Goal: Task Accomplishment & Management: Manage account settings

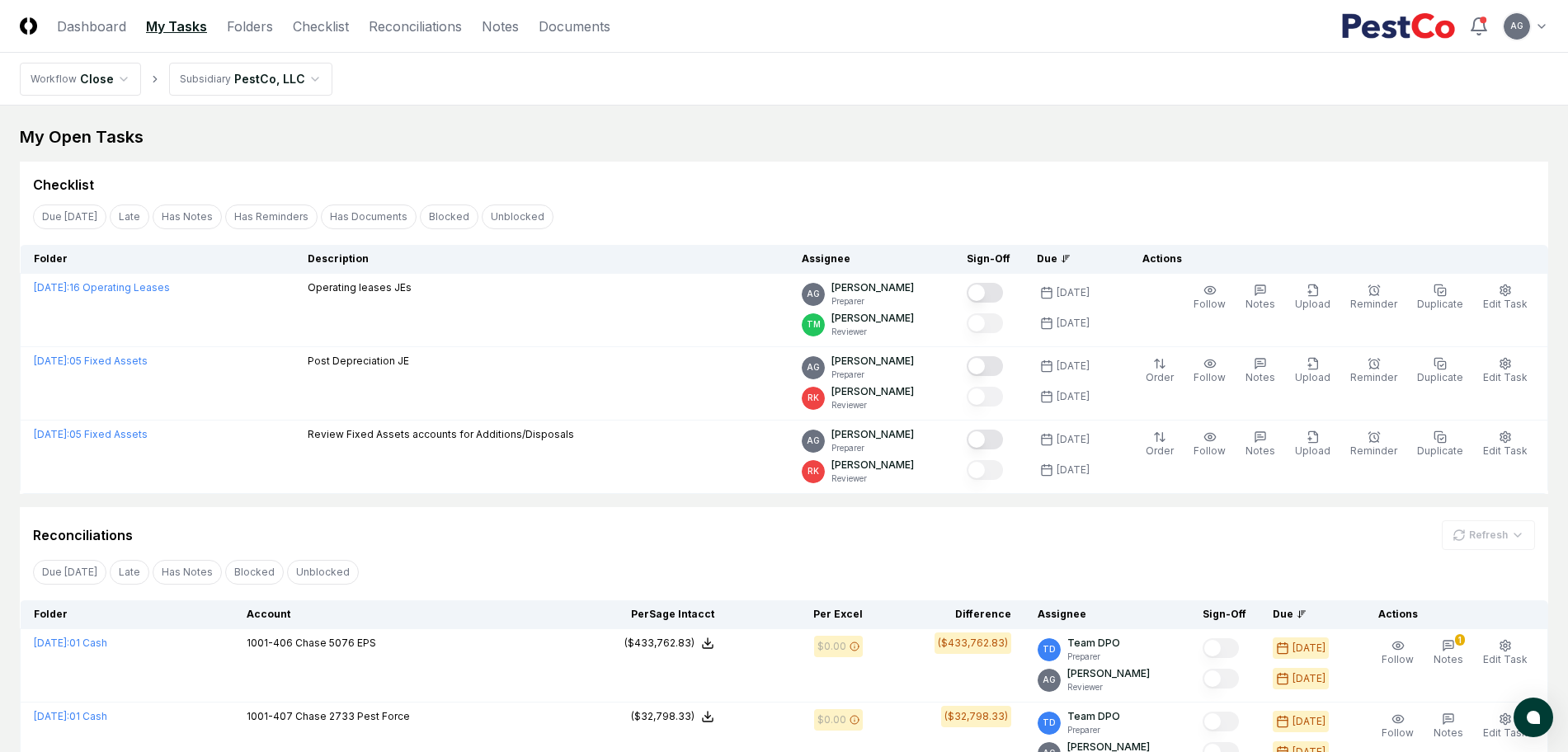
click at [652, 177] on div "Checklist" at bounding box center [784, 184] width 1502 height 20
click at [682, 188] on div "Checklist" at bounding box center [784, 184] width 1502 height 20
click at [710, 135] on div "My Open Tasks" at bounding box center [784, 137] width 1528 height 23
click at [742, 562] on div "Due [DATE] Late Has Notes Blocked Unblocked Clear Filter" at bounding box center [784, 571] width 1528 height 30
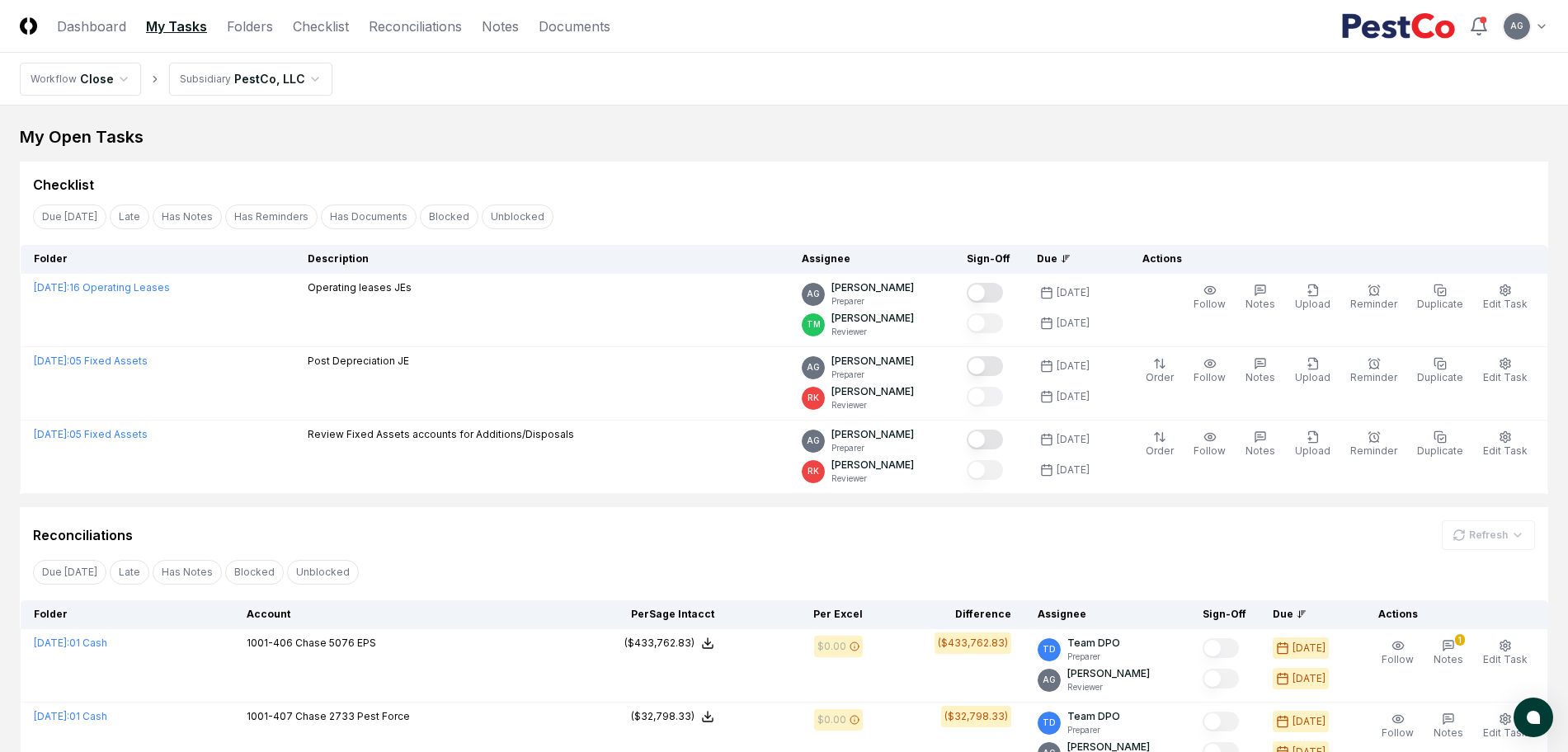
click at [863, 528] on div "Reconciliations Refresh" at bounding box center [784, 534] width 1502 height 29
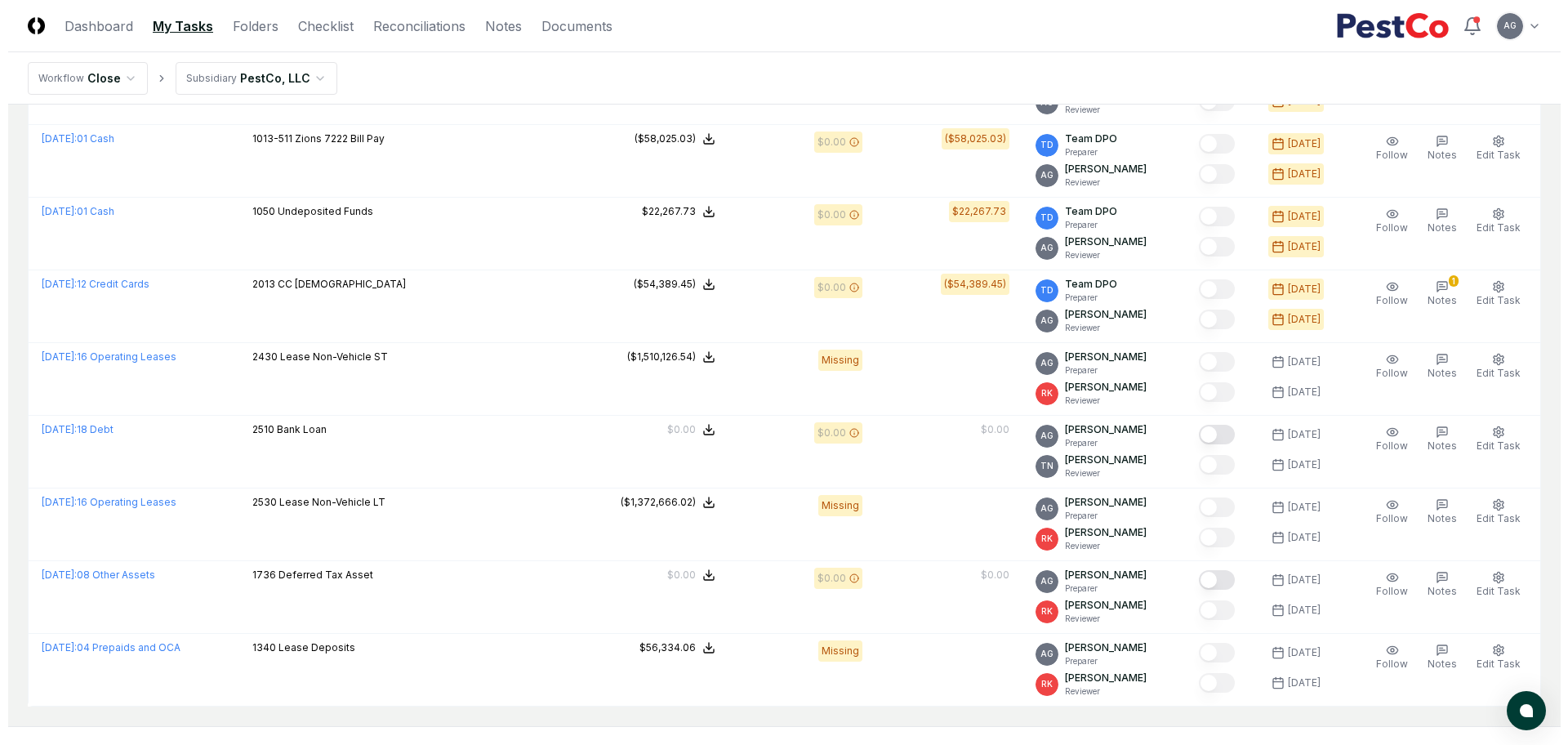
scroll to position [1377, 0]
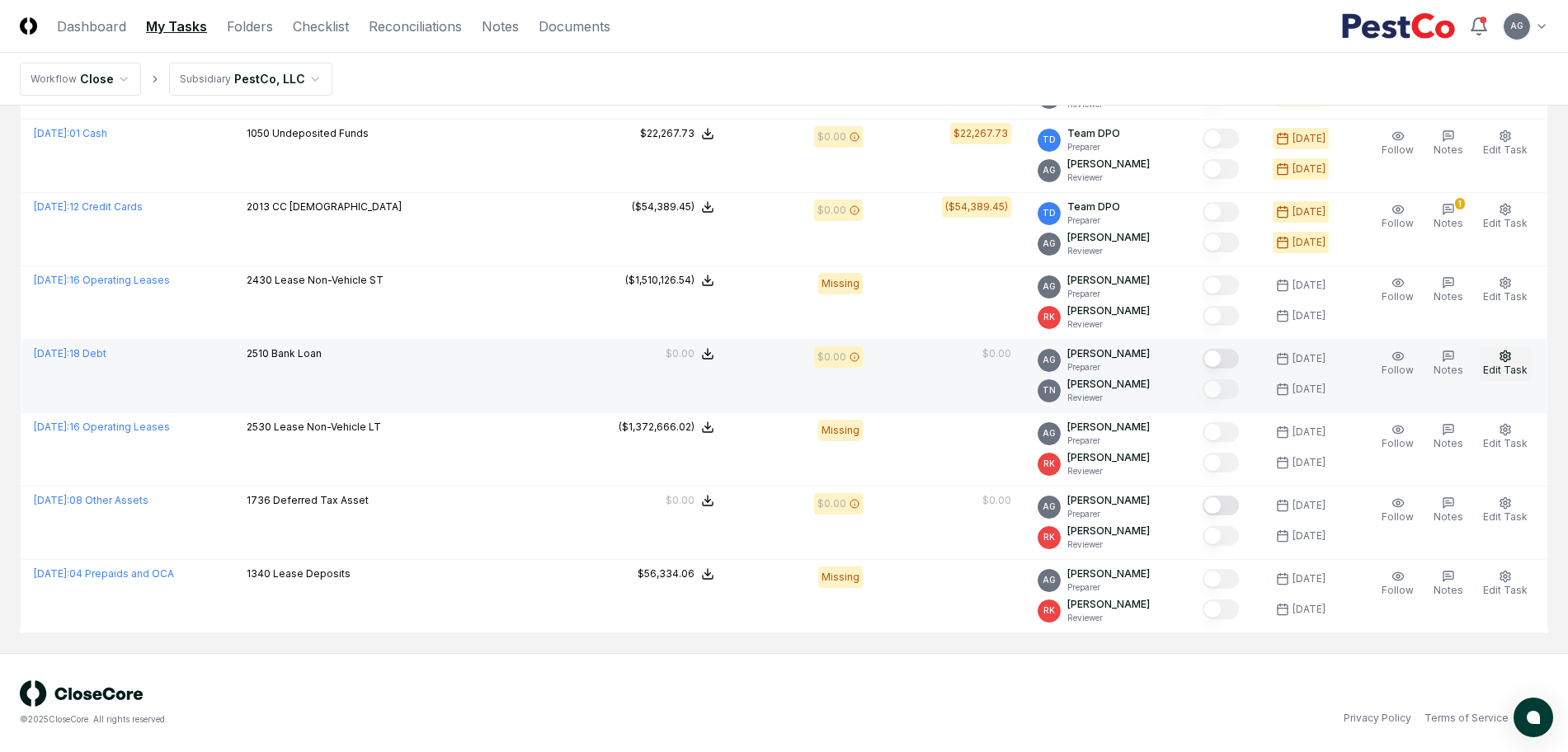
click at [1266, 365] on span "Edit Task" at bounding box center [1505, 369] width 44 height 12
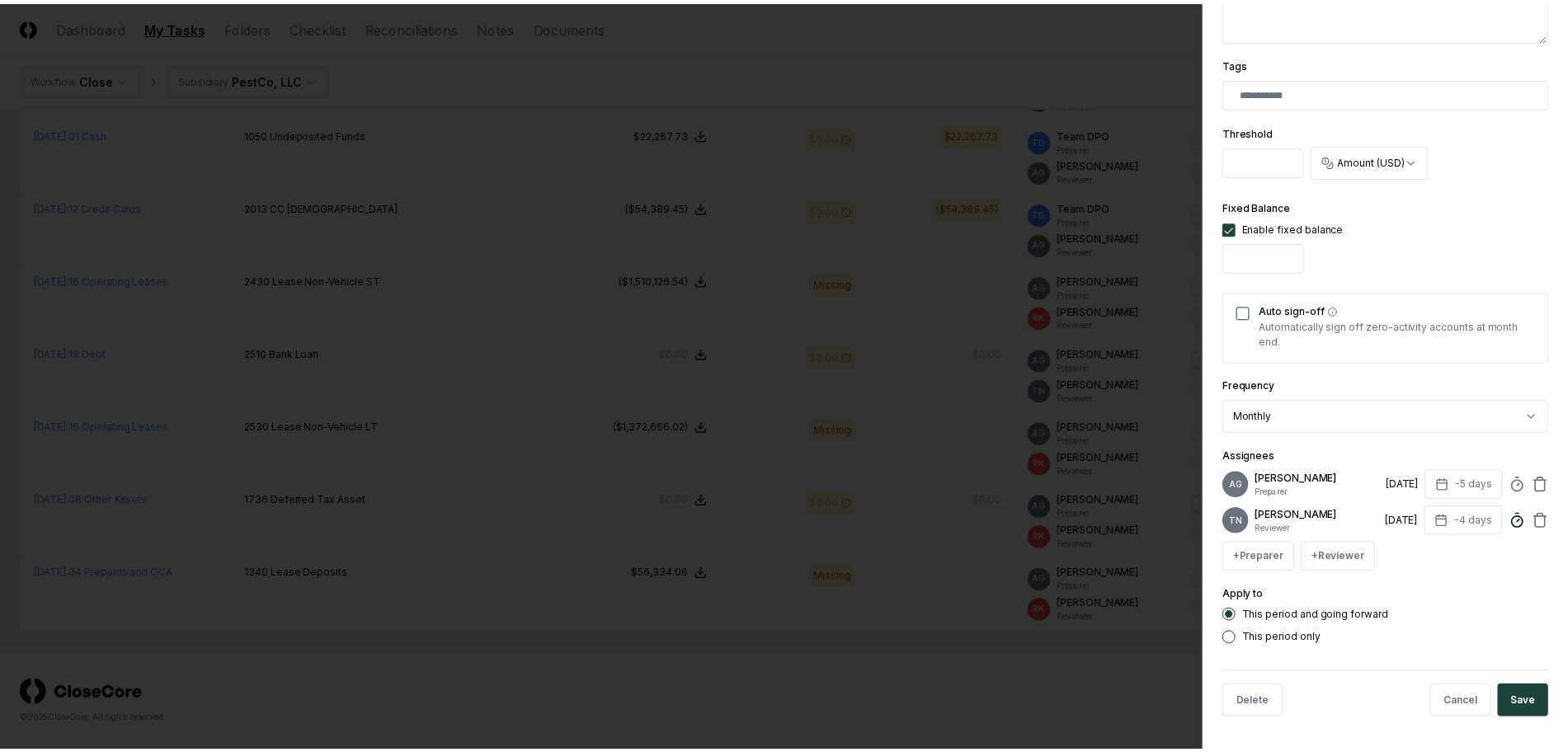
scroll to position [428, 0]
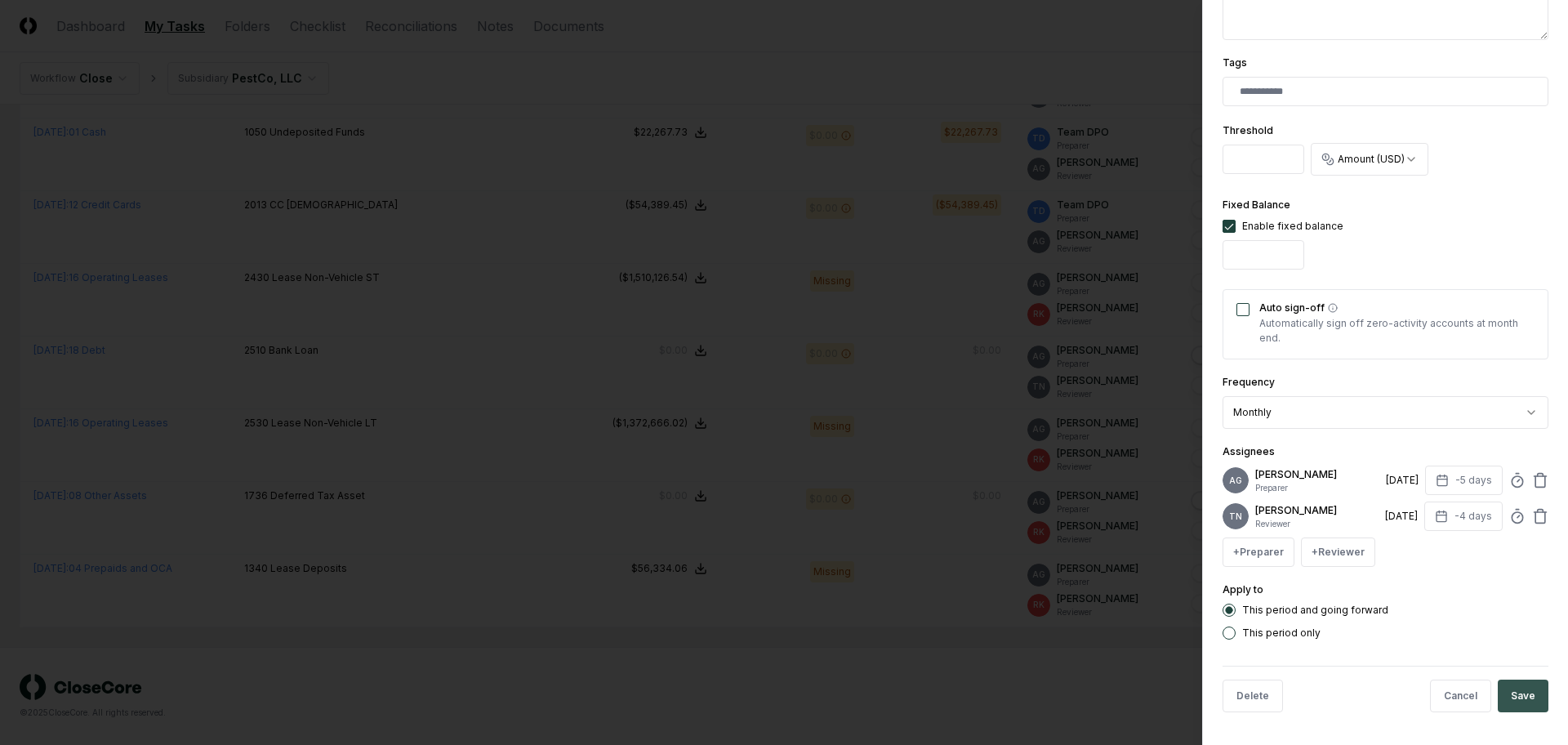
click at [1254, 567] on button "Save" at bounding box center [1523, 696] width 50 height 33
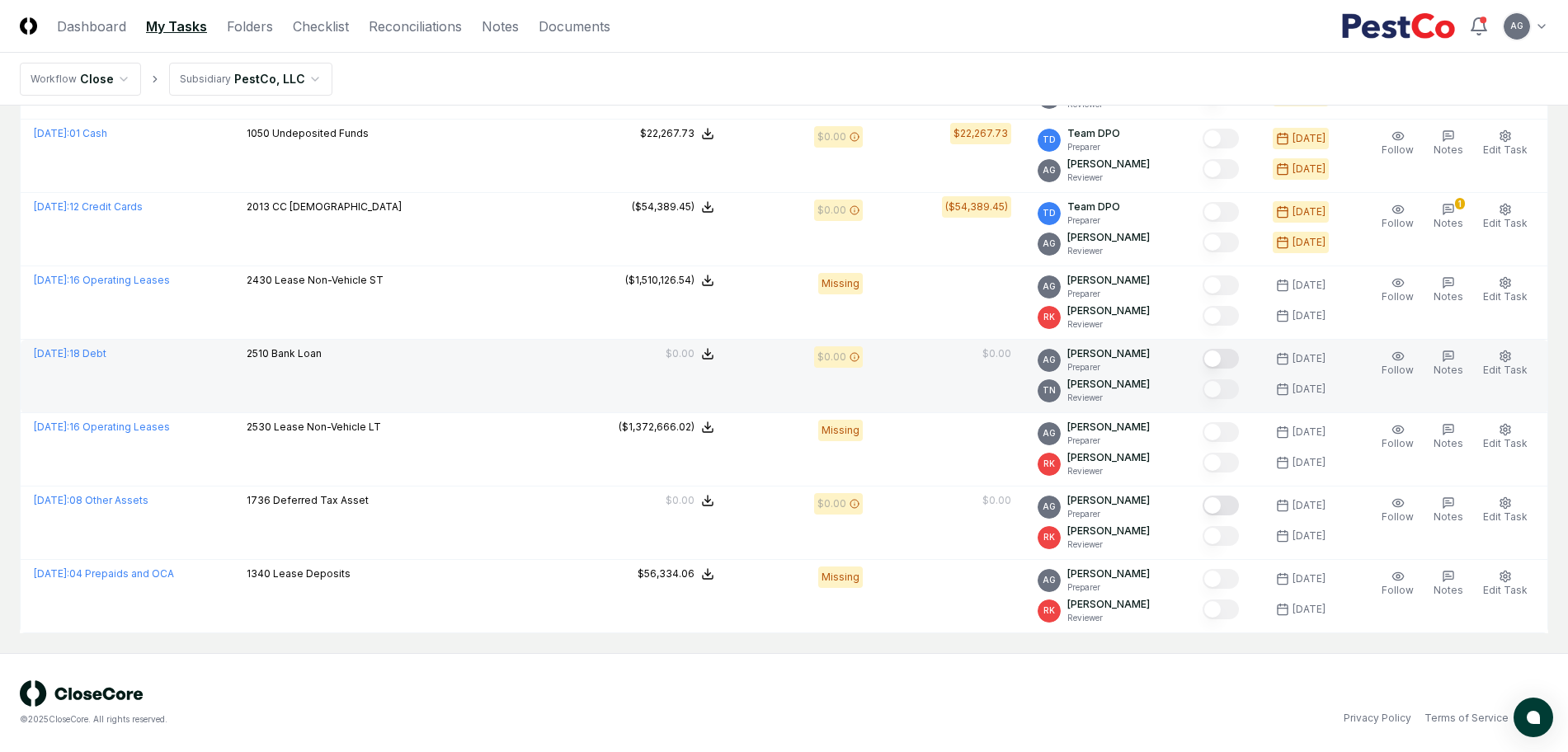
click at [1232, 362] on button "Mark complete" at bounding box center [1220, 358] width 36 height 20
click at [1036, 572] on div "© 2025 CloseCore. All rights reserved. Privacy Policy Terms of Service" at bounding box center [784, 702] width 1568 height 99
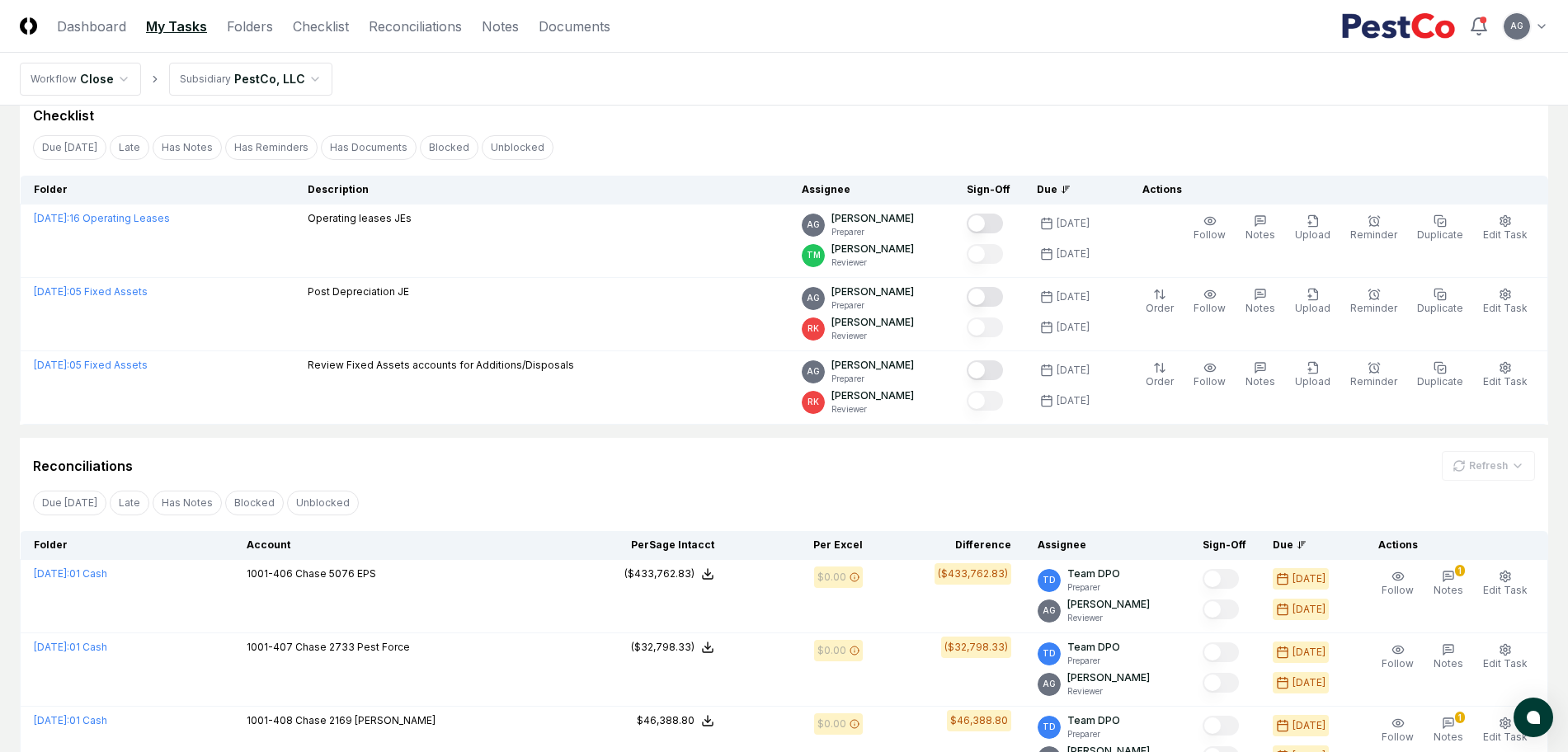
scroll to position [0, 0]
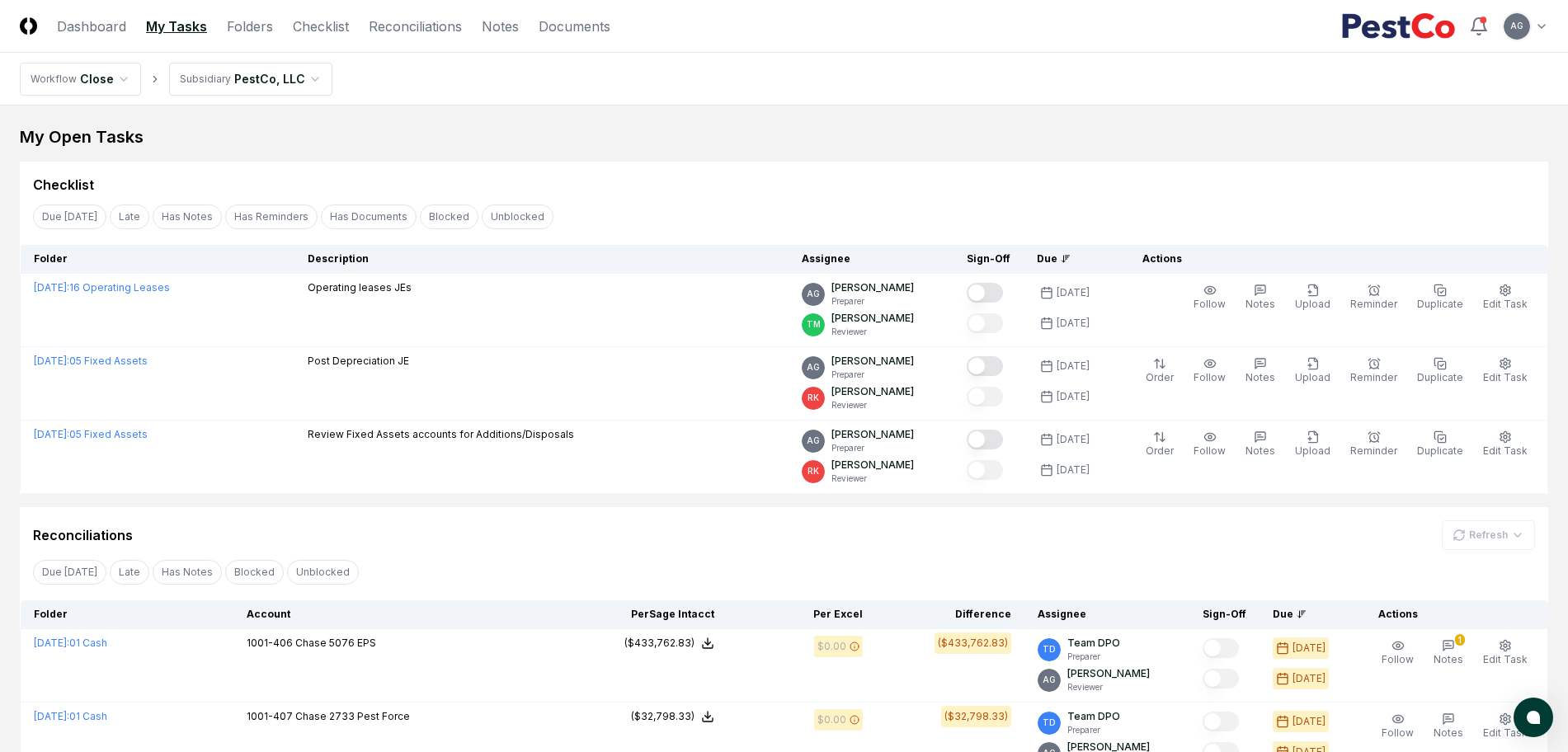
click at [609, 559] on div "Due [DATE] Late Has Notes Blocked Unblocked Clear Filter" at bounding box center [784, 571] width 1528 height 30
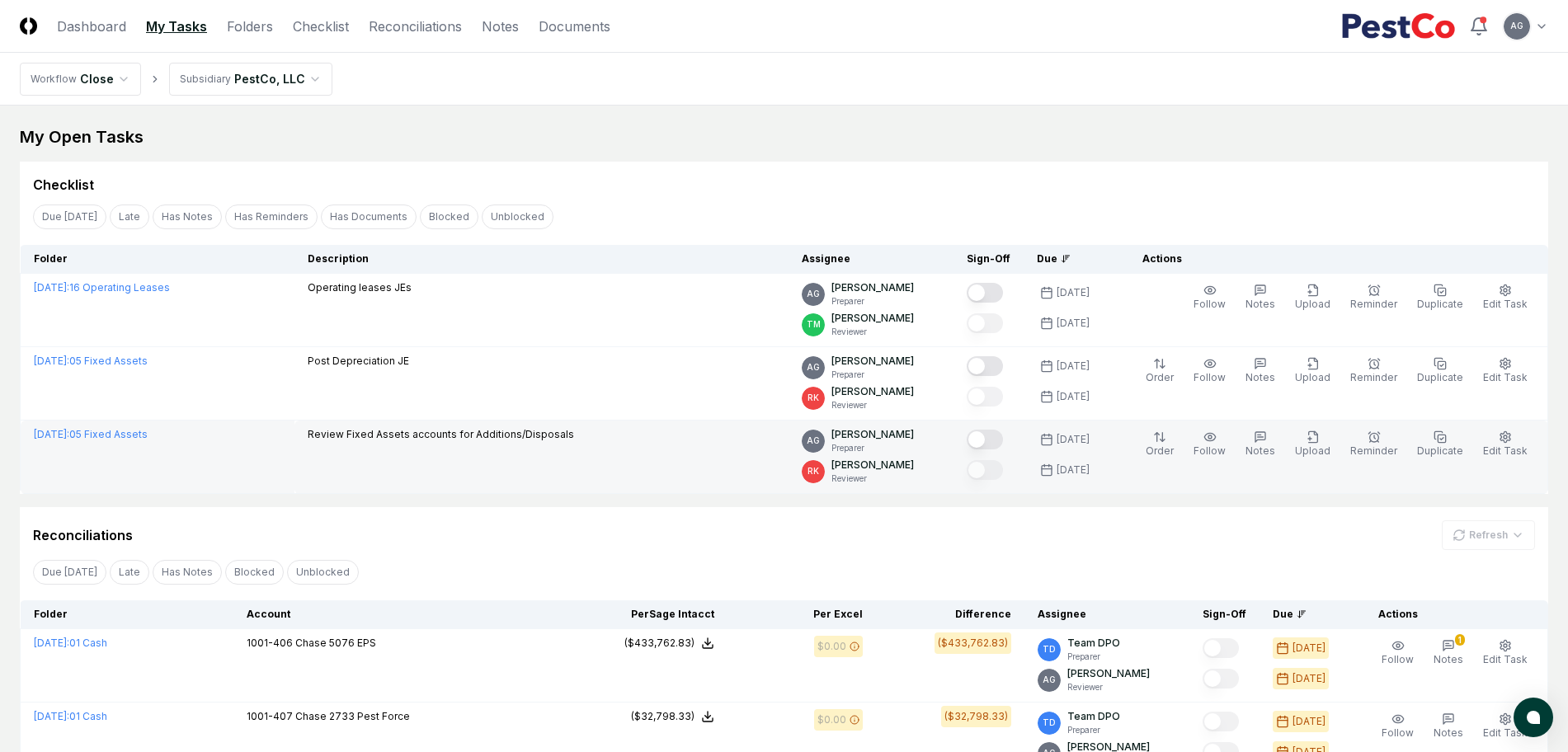
click at [707, 484] on td "Review Fixed Assets accounts for Additions/Disposals" at bounding box center [541, 457] width 494 height 74
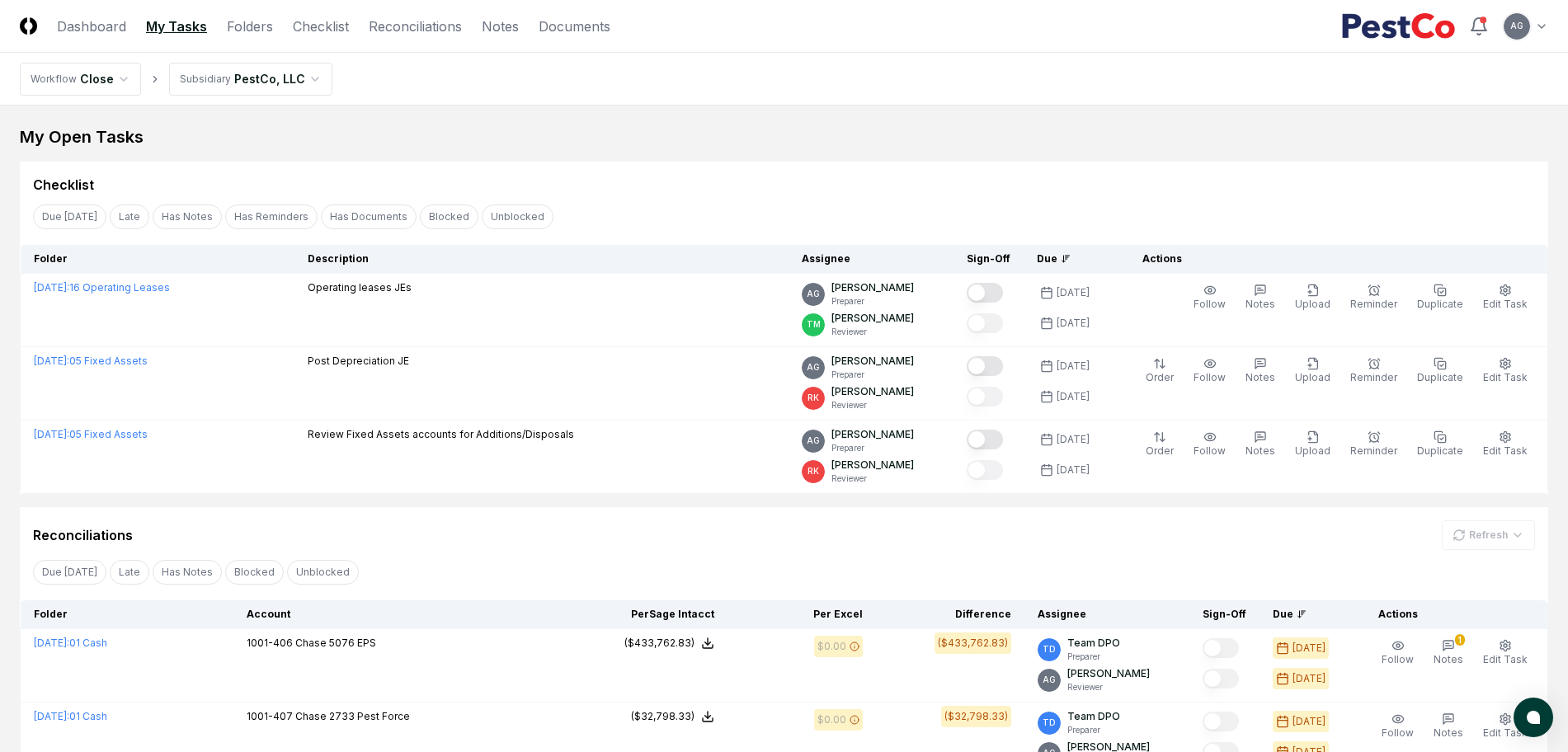
click at [694, 162] on div "Checklist" at bounding box center [784, 177] width 1528 height 33
